Goal: Transaction & Acquisition: Purchase product/service

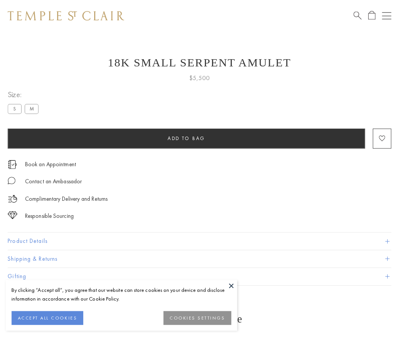
scroll to position [0, 0]
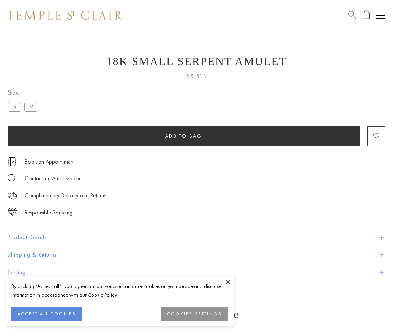
click at [183, 136] on span "Add to bag" at bounding box center [183, 136] width 37 height 6
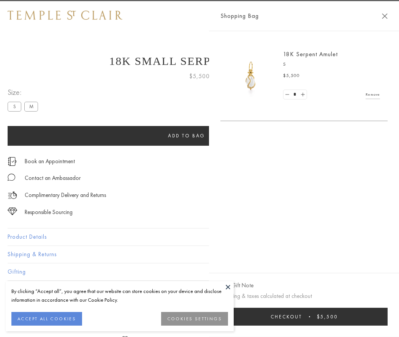
click at [304, 317] on button "Checkout $5,500" at bounding box center [303, 317] width 167 height 18
